Goal: Find contact information: Find contact information

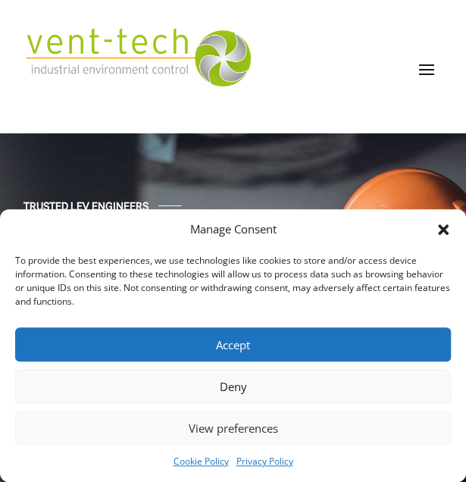
drag, startPoint x: 256, startPoint y: 386, endPoint x: 265, endPoint y: 387, distance: 9.1
click at [256, 387] on button "Deny" at bounding box center [233, 386] width 436 height 34
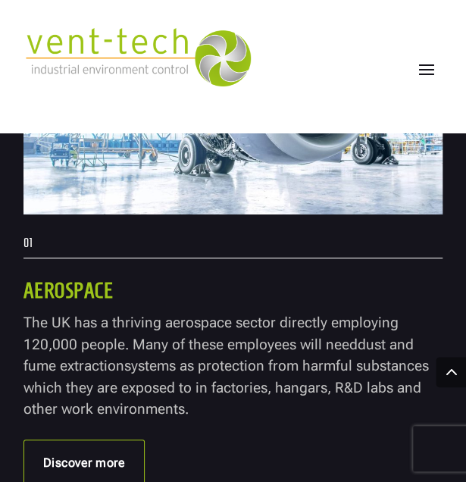
scroll to position [5460, 0]
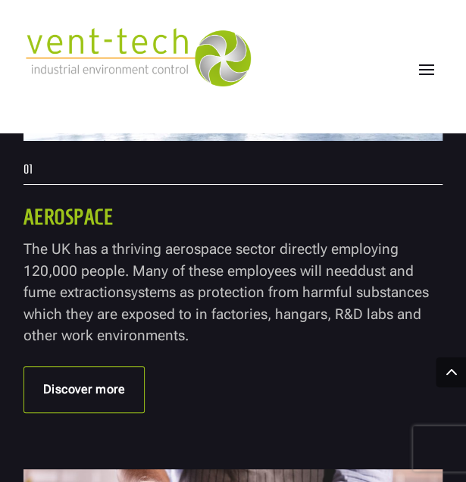
click at [428, 74] on span at bounding box center [426, 69] width 24 height 24
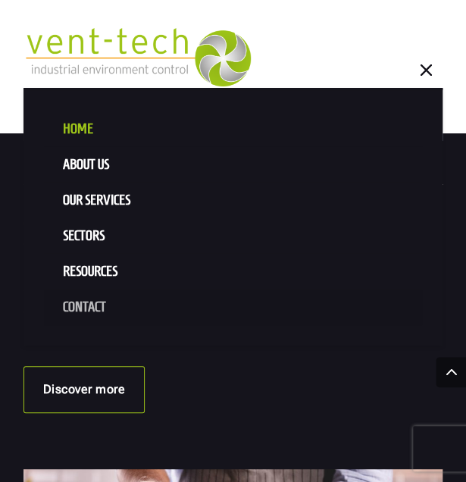
click at [86, 309] on link "Contact" at bounding box center [233, 308] width 378 height 36
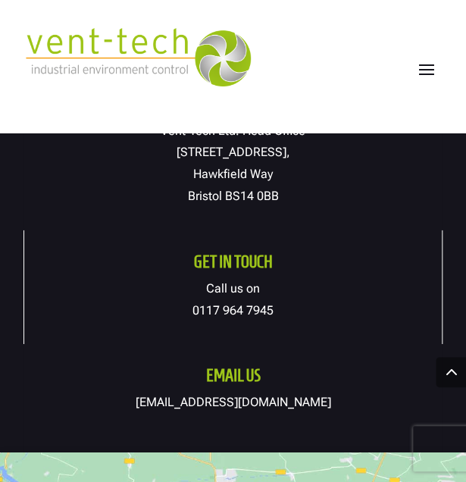
scroll to position [1062, 0]
